Goal: Information Seeking & Learning: Learn about a topic

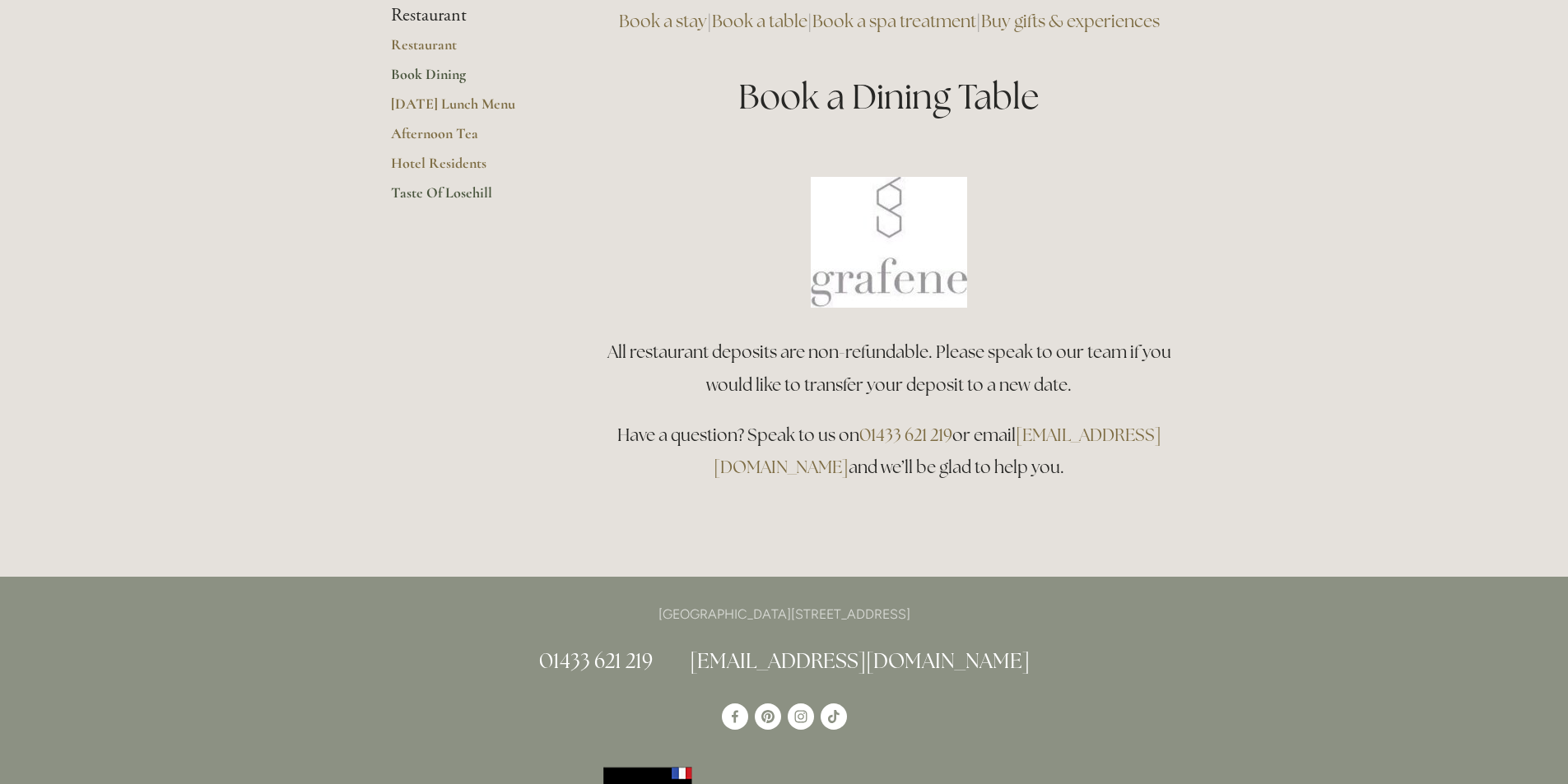
scroll to position [165, 0]
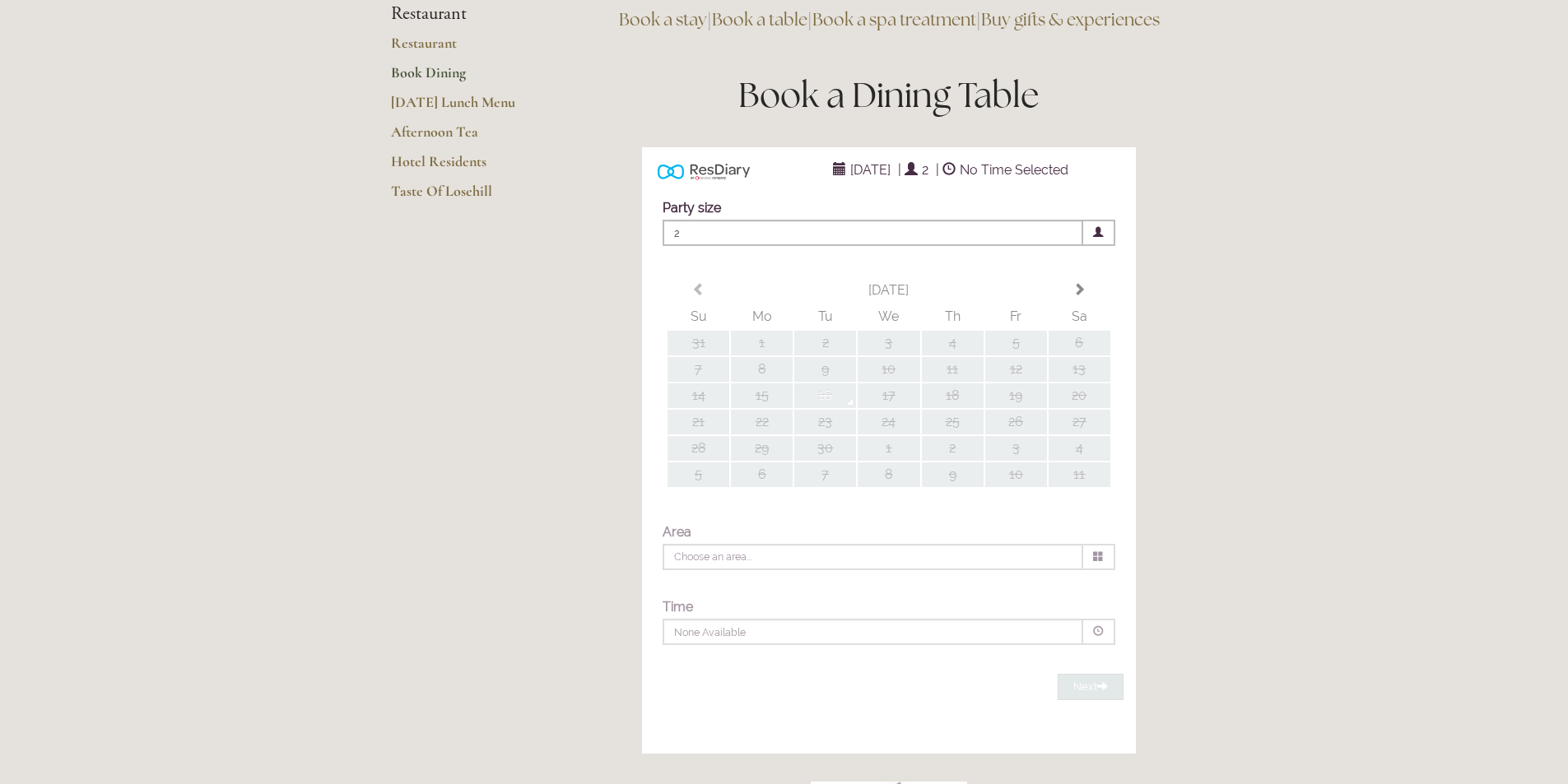
type input "Any Area"
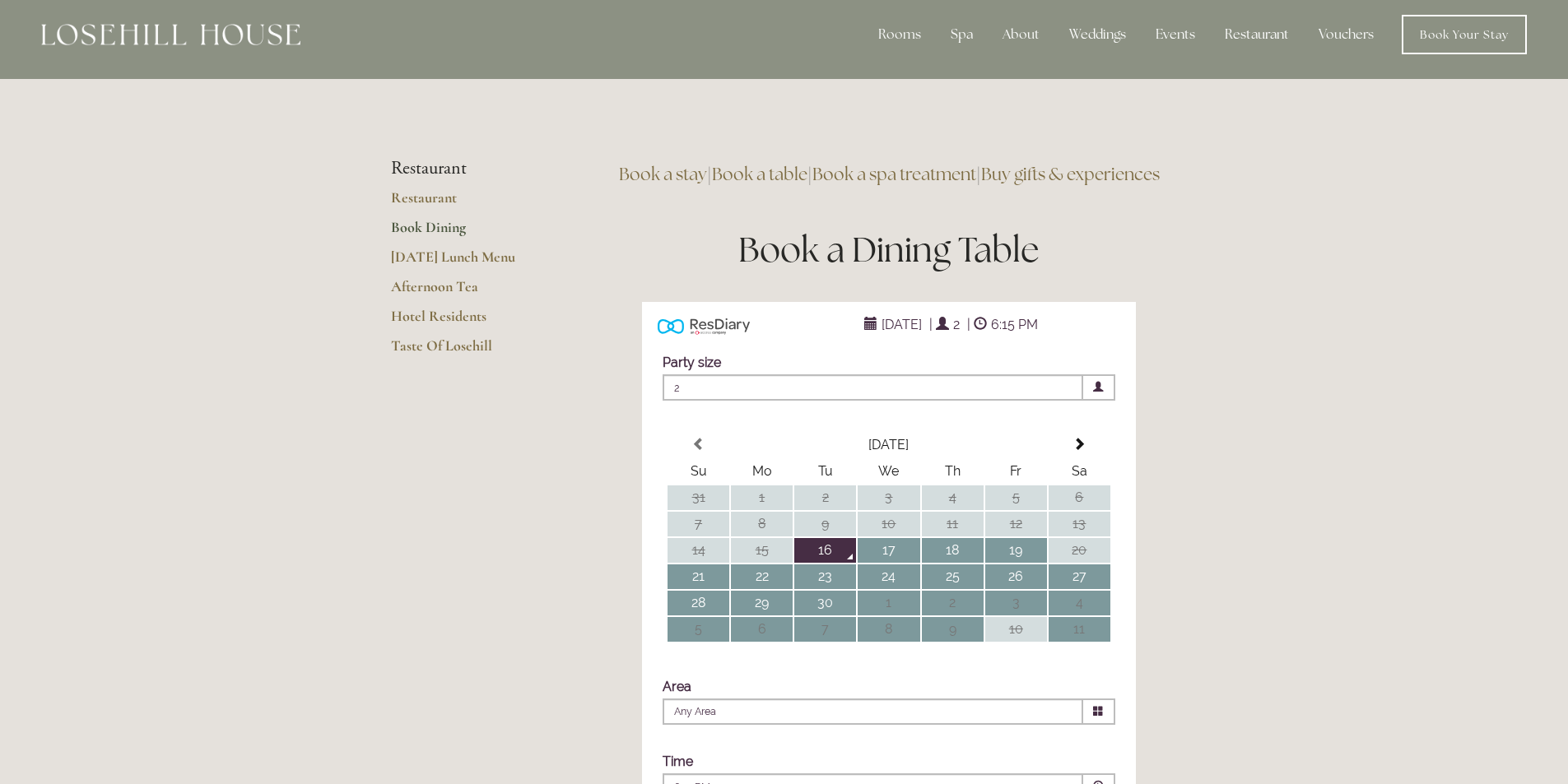
scroll to position [0, 0]
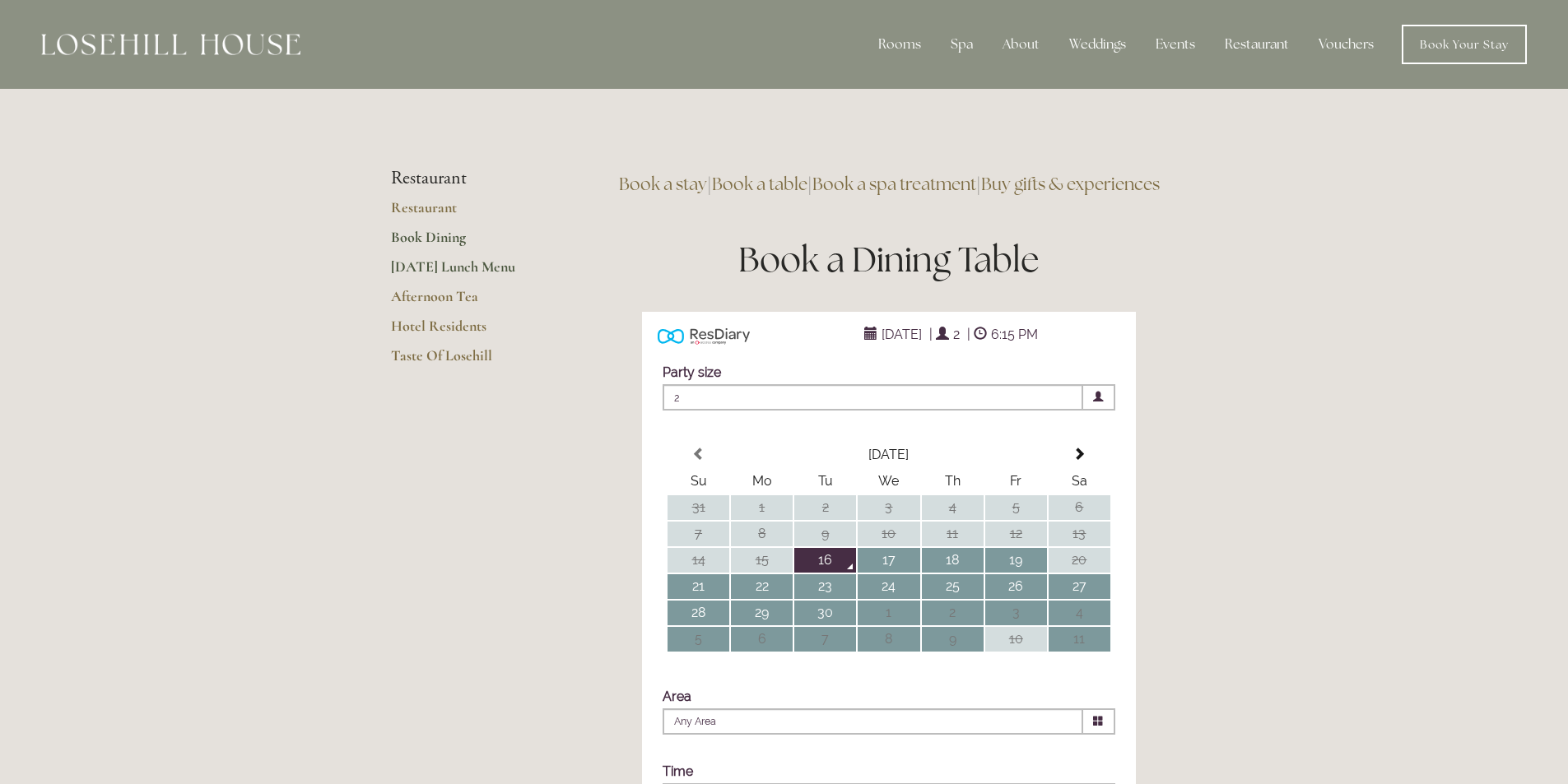
click at [471, 272] on link "[DATE] Lunch Menu" at bounding box center [470, 272] width 157 height 30
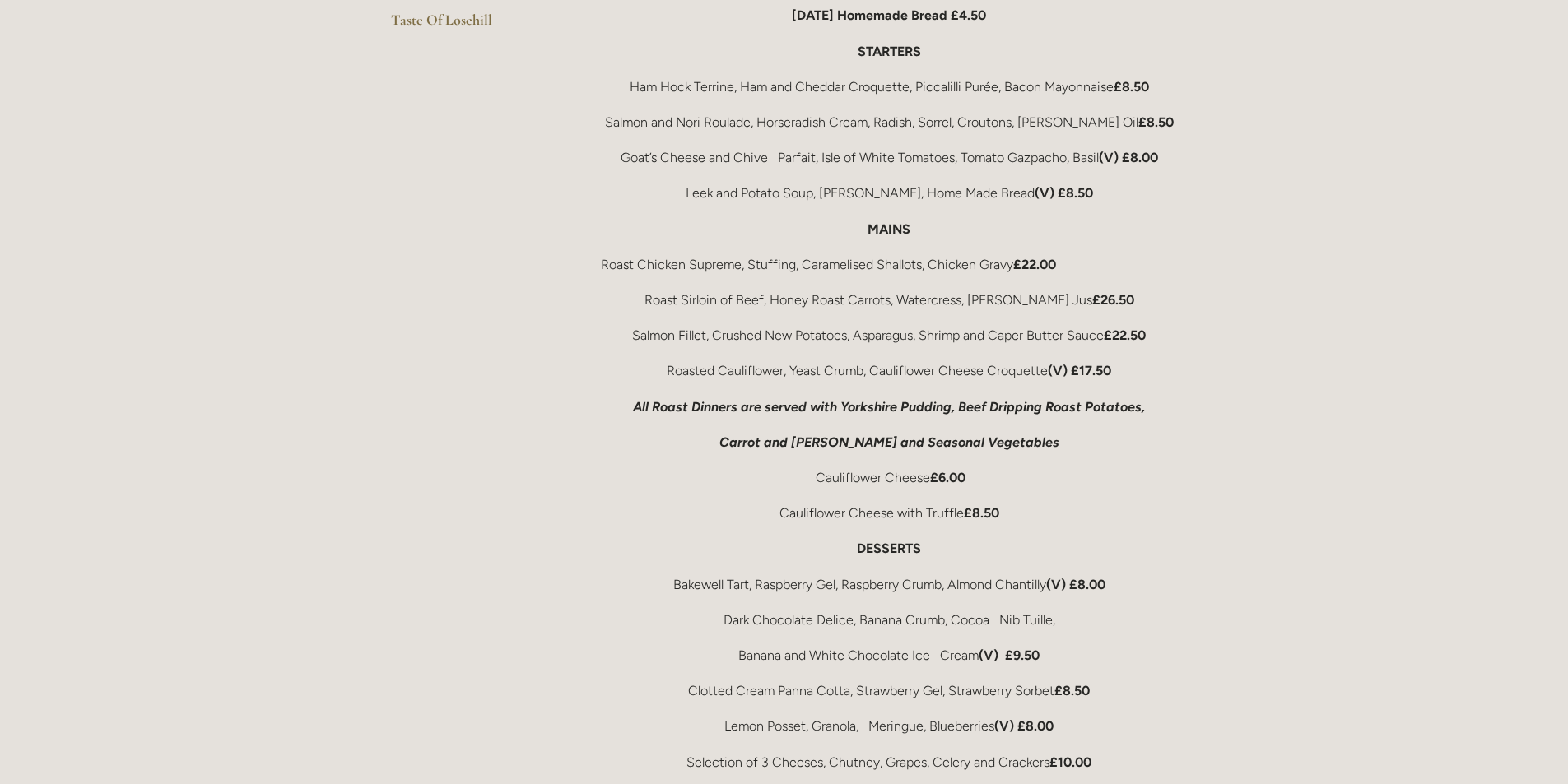
scroll to position [412, 0]
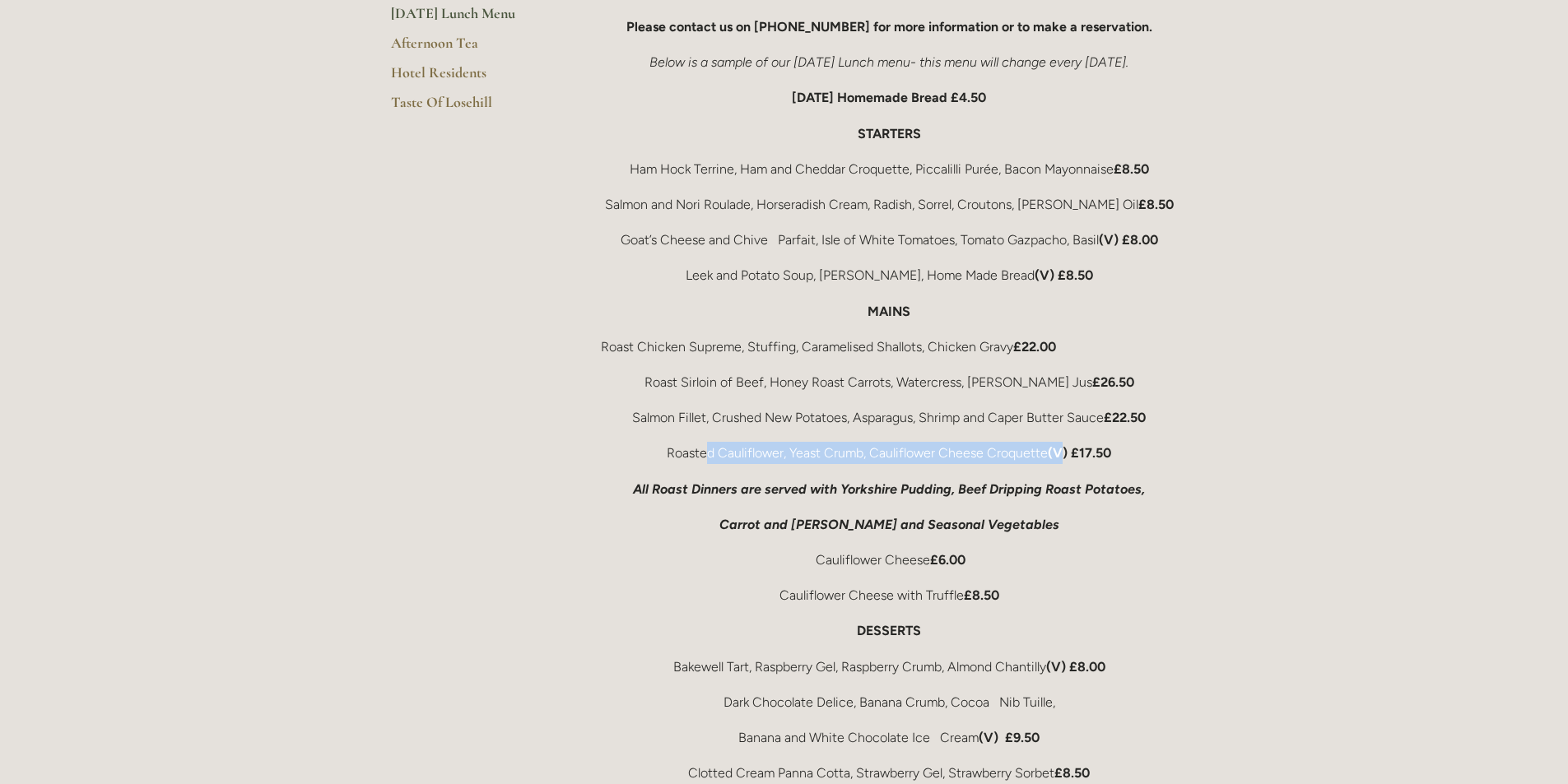
drag, startPoint x: 710, startPoint y: 450, endPoint x: 1066, endPoint y: 450, distance: 356.0
click at [1066, 450] on p "Roasted Cauliflower, Yeast Crumb, Cauliflower Cheese Croquette (V) £17.50" at bounding box center [889, 453] width 577 height 22
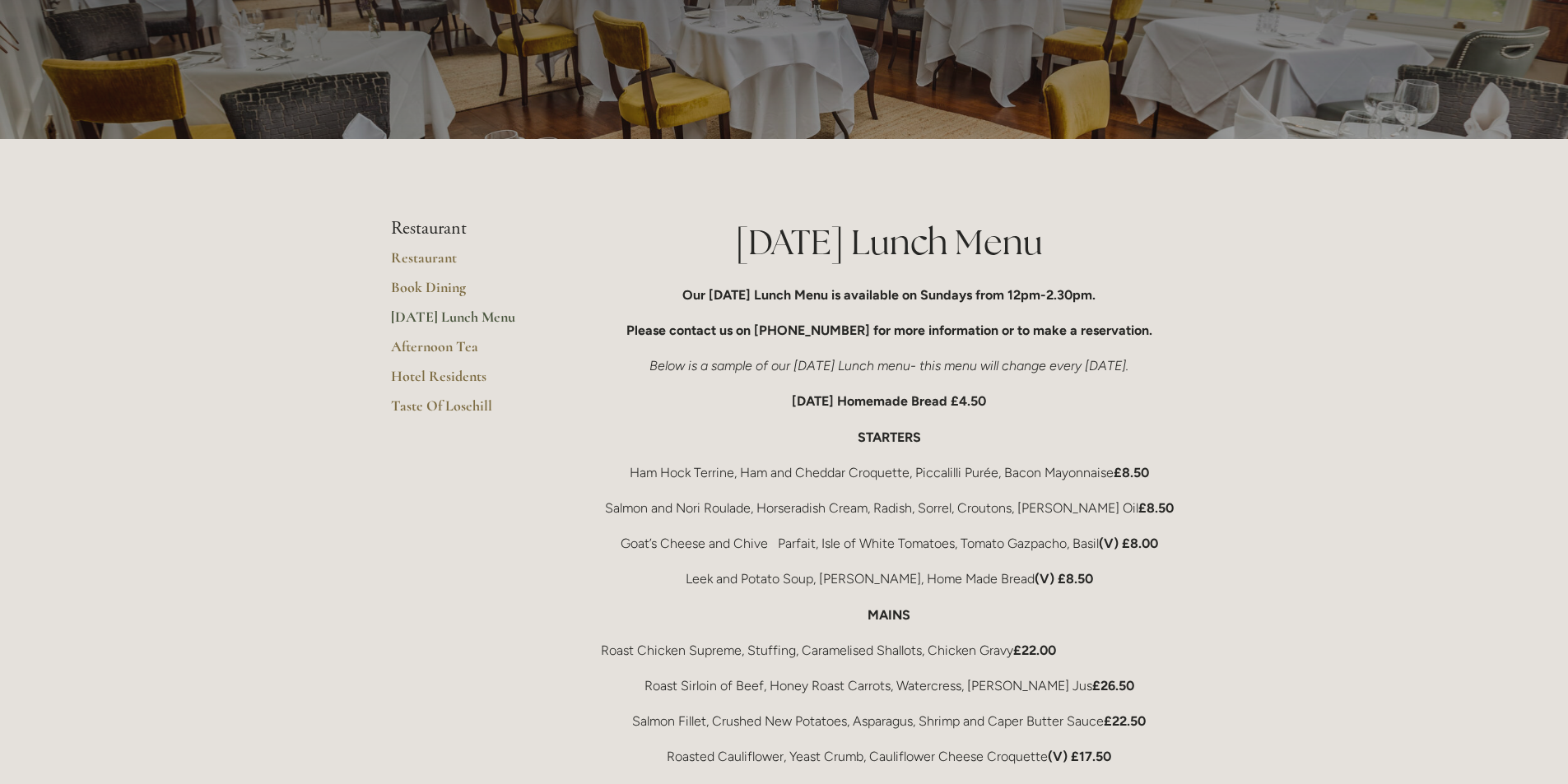
scroll to position [82, 0]
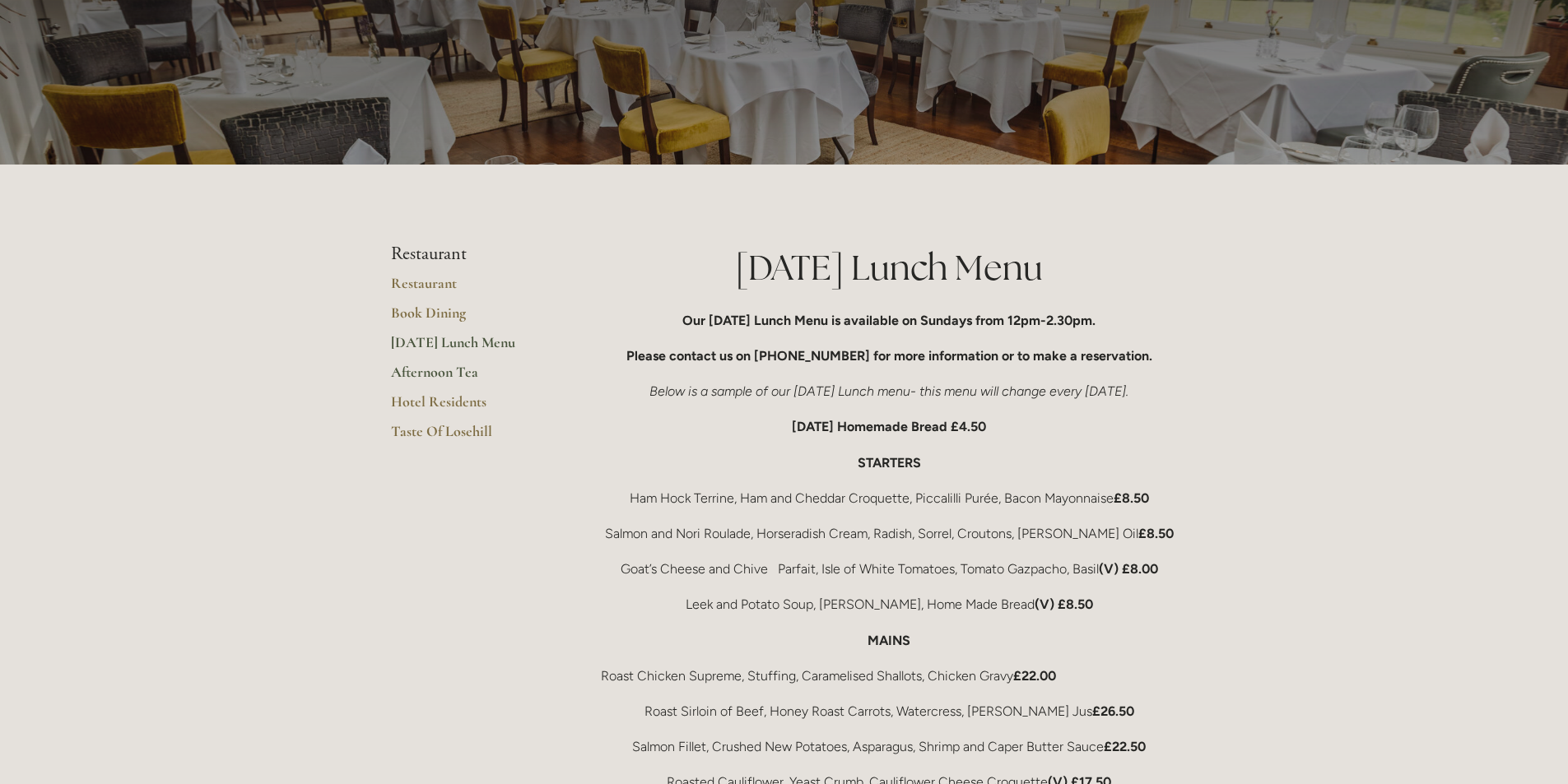
click at [422, 367] on link "Afternoon Tea" at bounding box center [470, 378] width 157 height 30
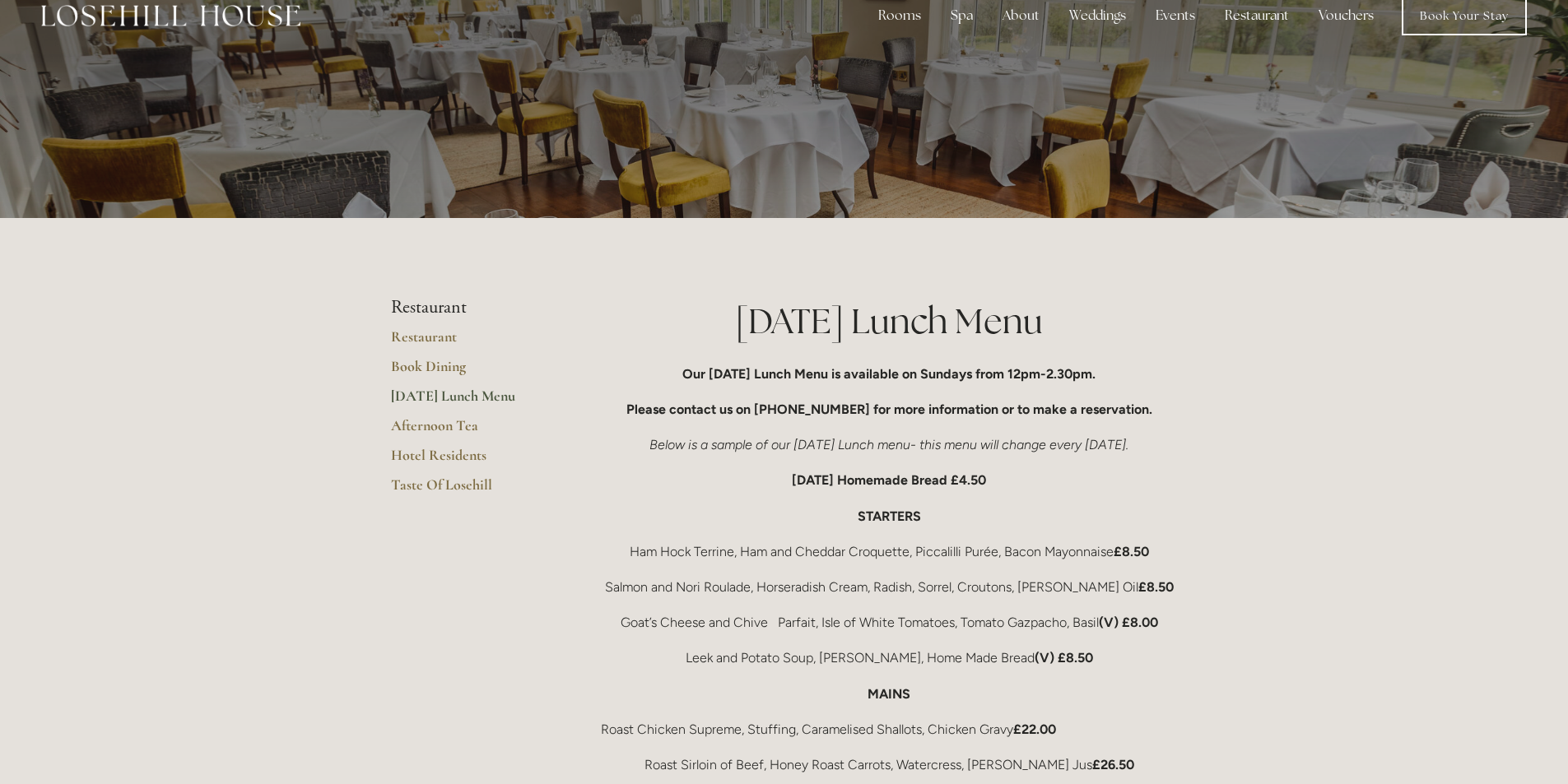
scroll to position [0, 0]
